Goal: Book appointment/travel/reservation

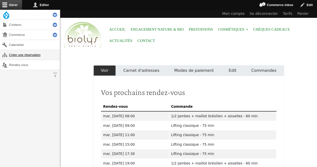
click at [32, 54] on link "Créer une réservation" at bounding box center [30, 55] width 60 height 10
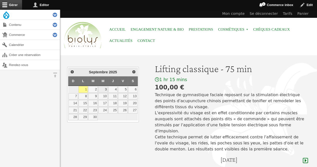
click at [105, 89] on link "3" at bounding box center [103, 89] width 10 height 7
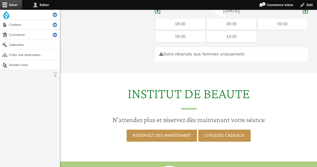
scroll to position [150, 0]
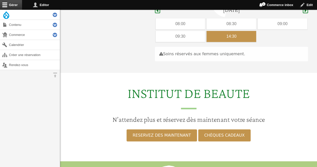
click at [235, 31] on div "14:30" at bounding box center [232, 36] width 50 height 11
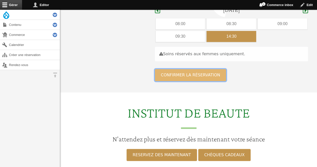
click at [202, 71] on button "Confirmer la réservation" at bounding box center [190, 75] width 71 height 12
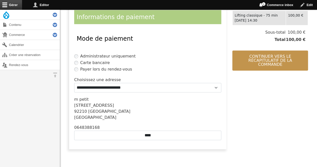
scroll to position [119, 0]
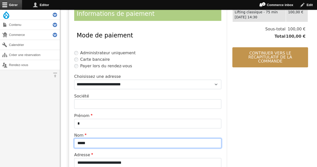
click at [161, 140] on input "*****" at bounding box center [147, 143] width 147 height 10
type input "*"
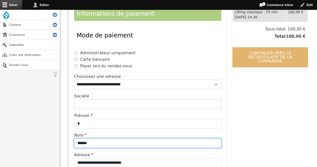
type input "******"
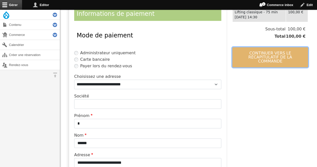
click at [283, 61] on button "Continuer vers le récapitulatif de la commande" at bounding box center [270, 57] width 76 height 20
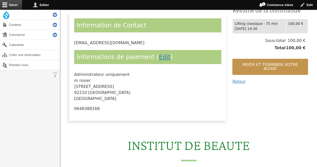
scroll to position [34, 0]
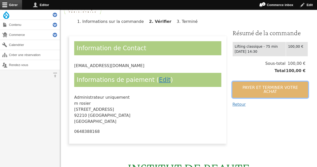
click at [279, 83] on button "Payer et terminer votre achat" at bounding box center [270, 90] width 76 height 16
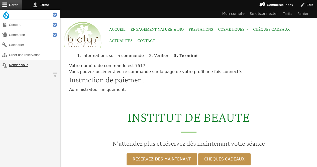
click at [12, 64] on link "Rendez-vous" at bounding box center [30, 65] width 60 height 10
